Goal: Use online tool/utility: Utilize a website feature to perform a specific function

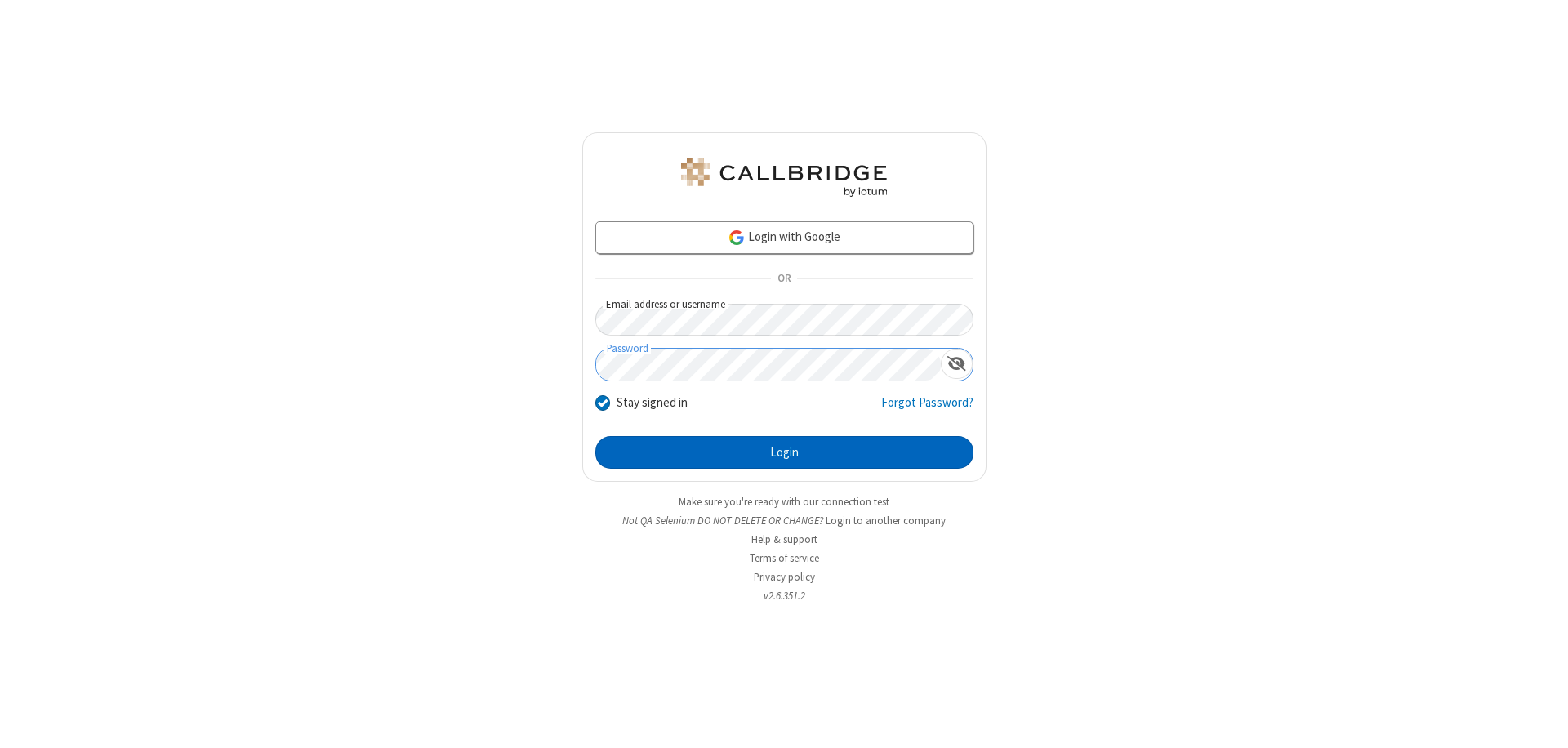
click at [784, 452] on button "Login" at bounding box center [784, 452] width 378 height 33
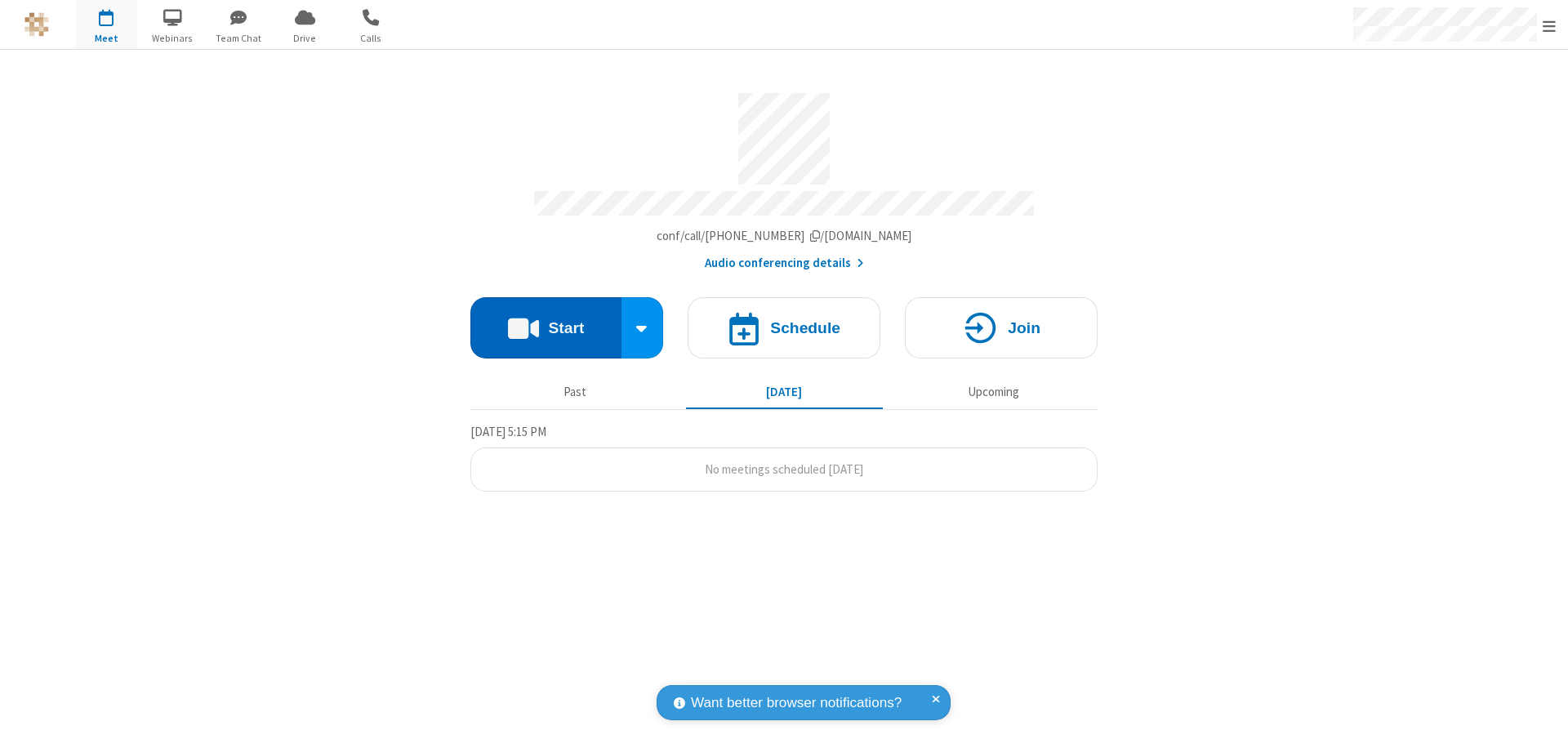
click at [545, 320] on button "Start" at bounding box center [546, 327] width 151 height 61
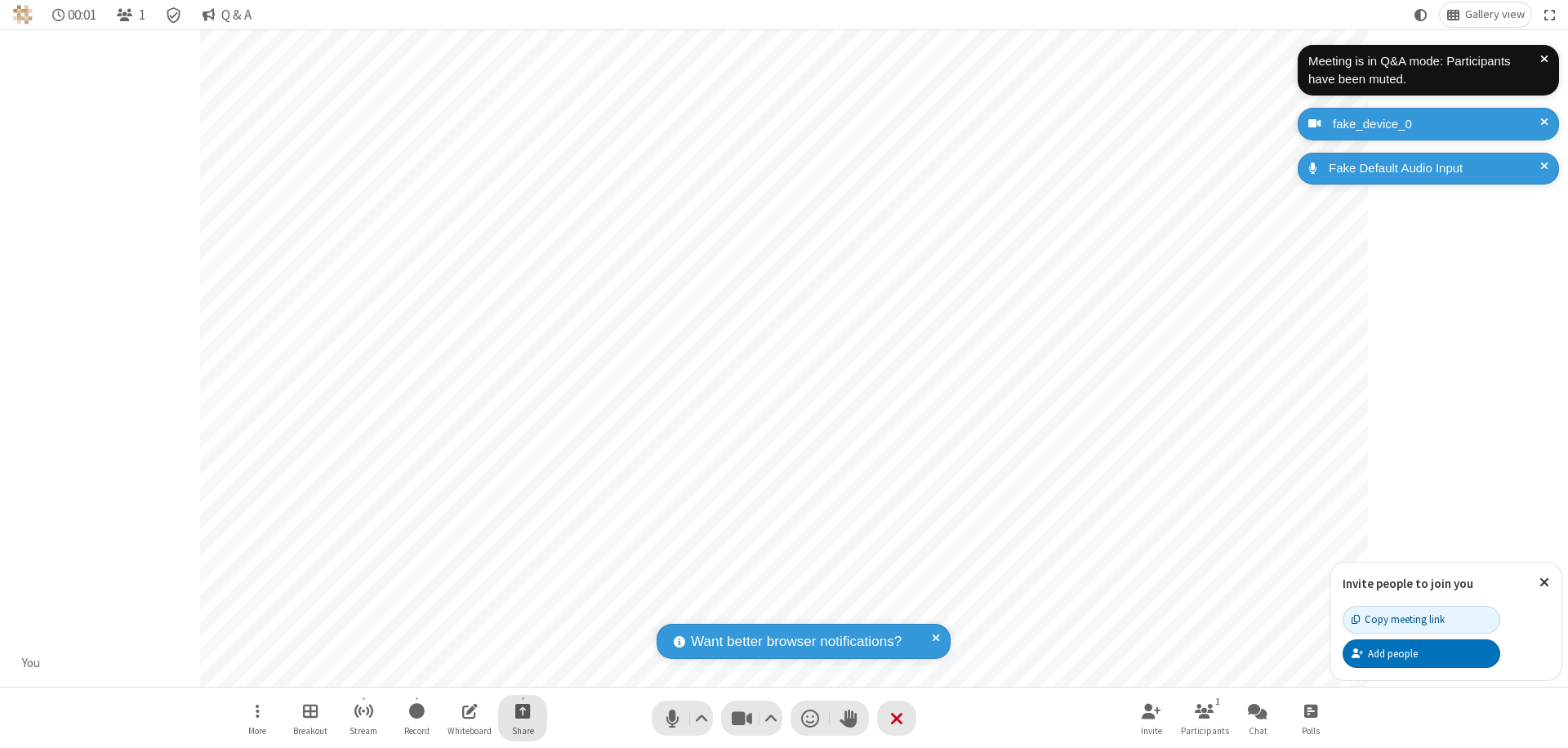
click at [523, 710] on span "Start sharing" at bounding box center [523, 710] width 15 height 20
click at [522, 610] on span "Share additional camera" at bounding box center [533, 614] width 121 height 14
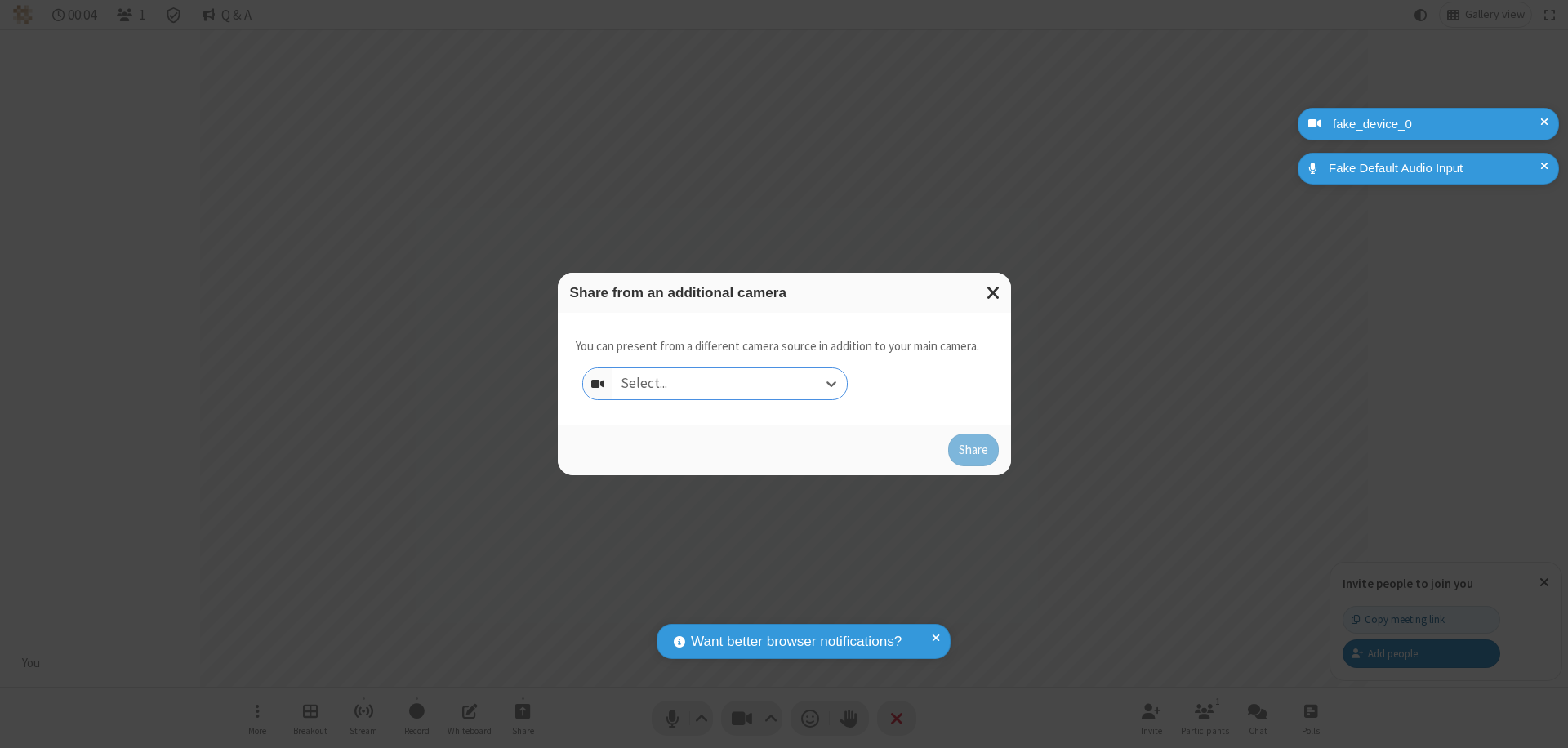
click at [729, 384] on div "Select..." at bounding box center [729, 383] width 234 height 31
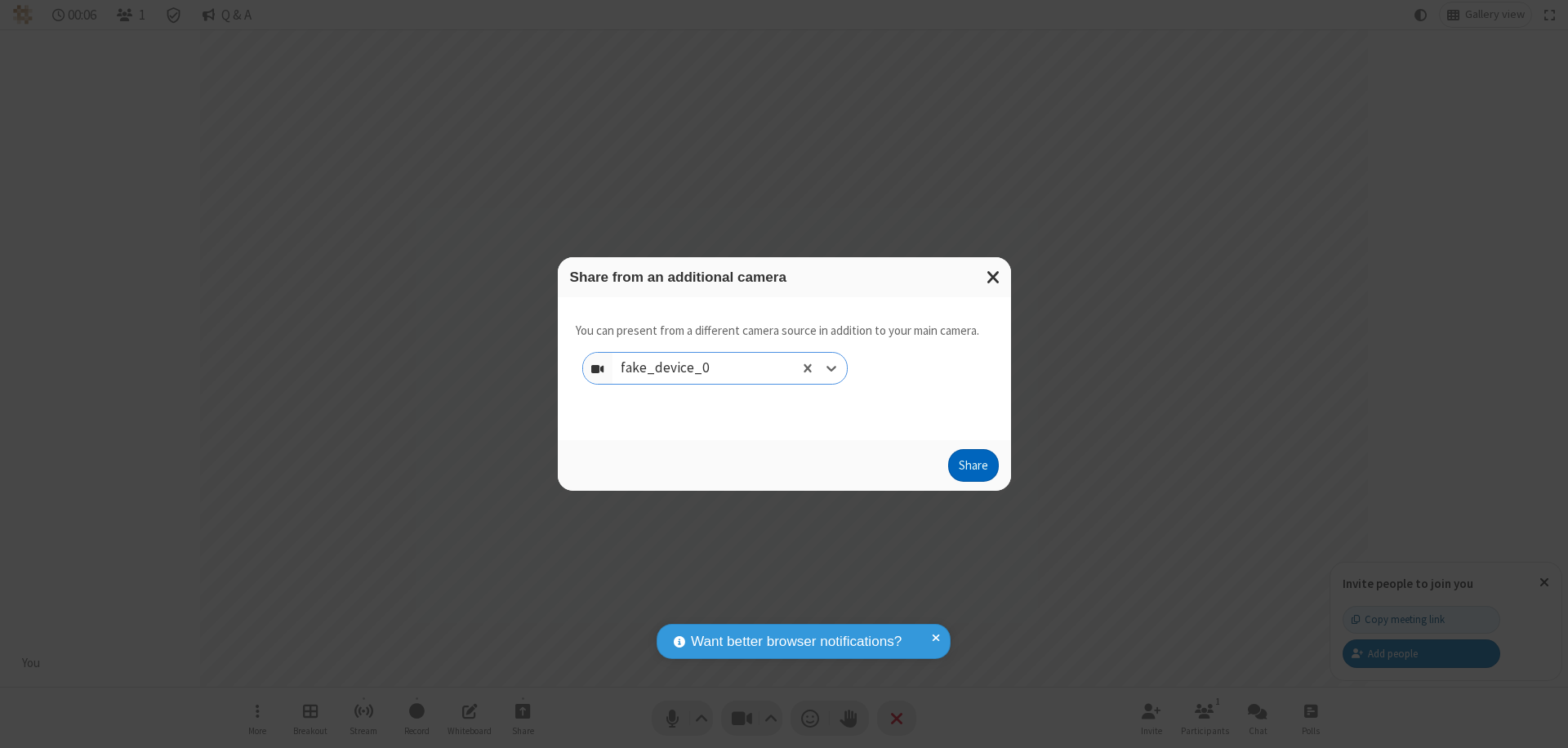
click at [972, 469] on button "Share" at bounding box center [973, 465] width 50 height 33
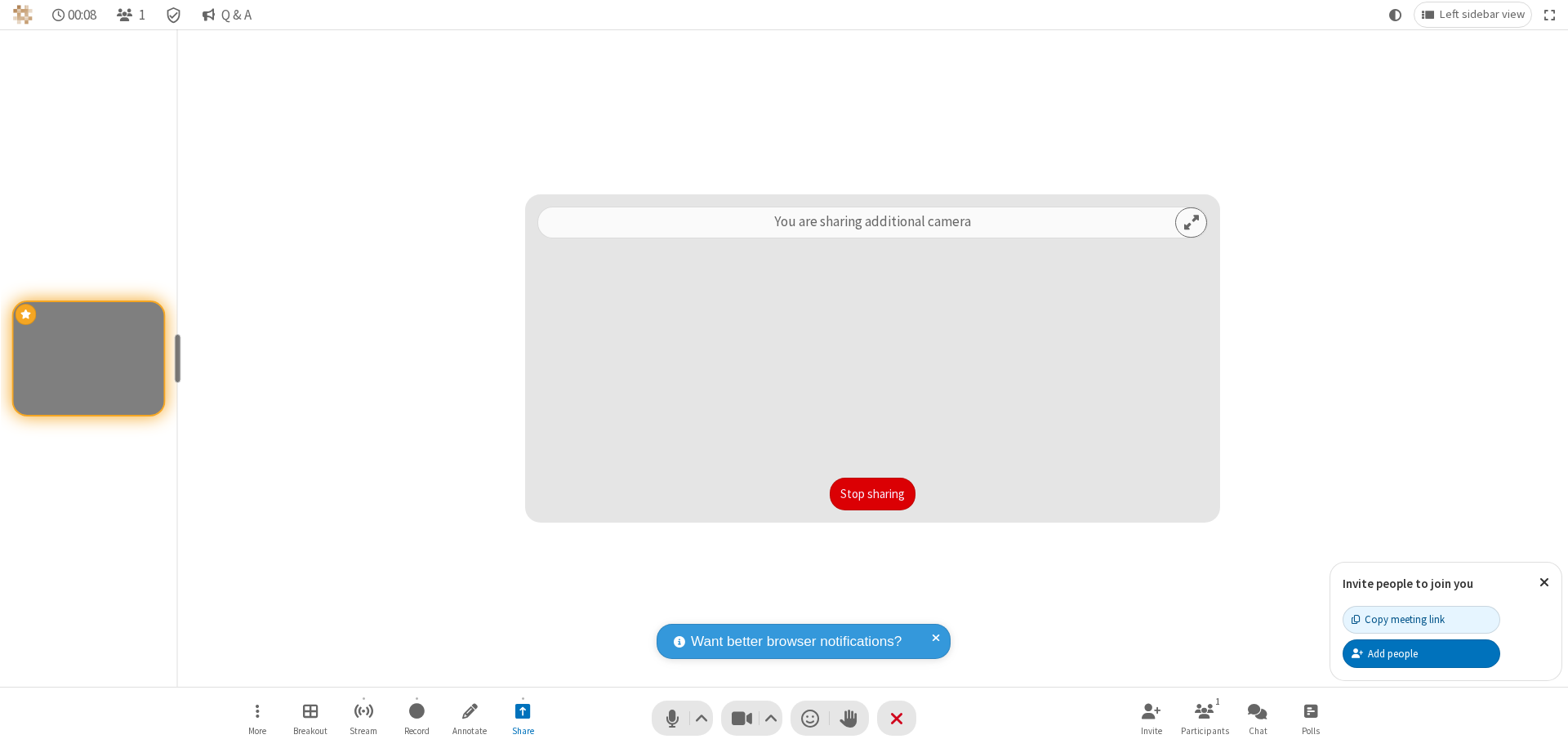
click at [873, 494] on button "Stop sharing" at bounding box center [873, 494] width 86 height 33
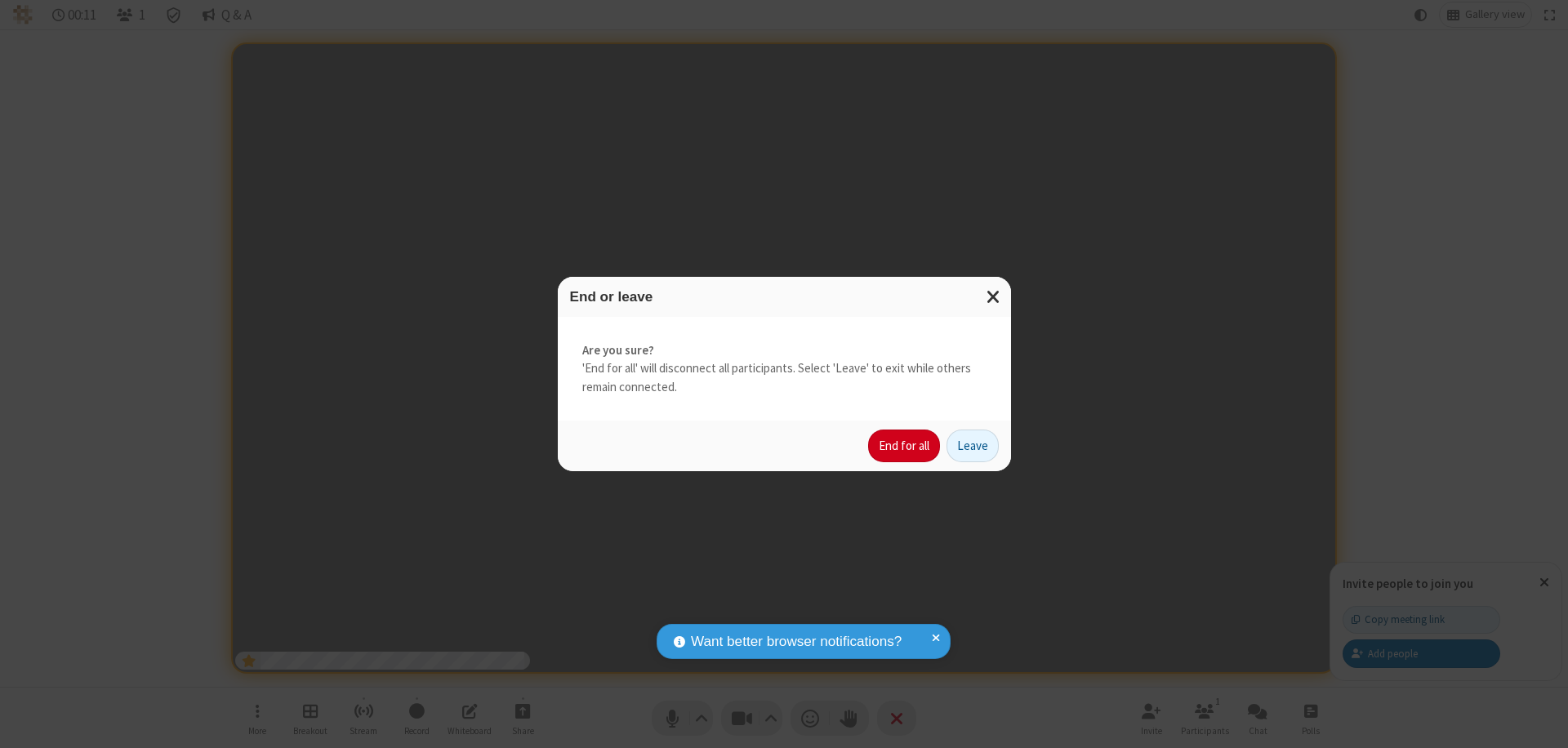
click at [905, 446] on button "End for all" at bounding box center [904, 445] width 72 height 33
